Goal: Task Accomplishment & Management: Manage account settings

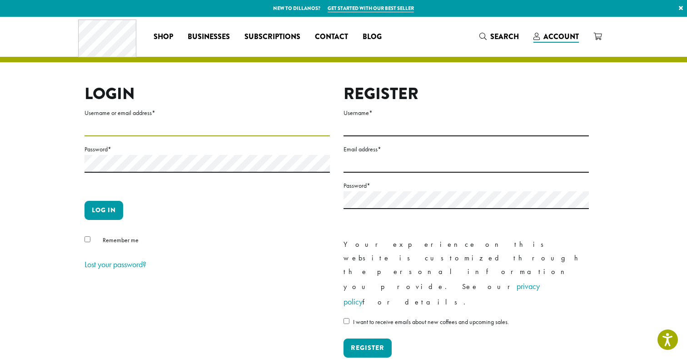
click at [144, 125] on input "Username or email address *" at bounding box center [207, 128] width 245 height 18
type input "**********"
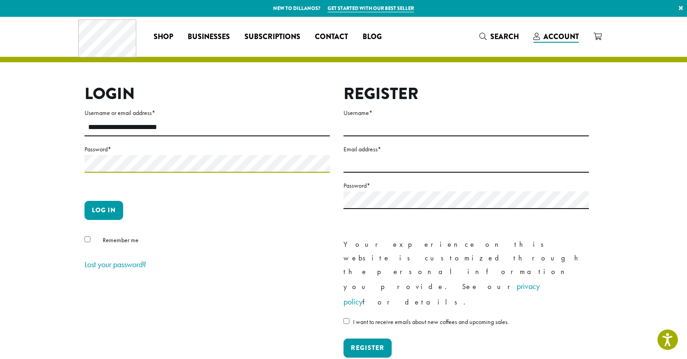
click at [85, 201] on button "Log in" at bounding box center [104, 210] width 39 height 19
